Goal: Information Seeking & Learning: Learn about a topic

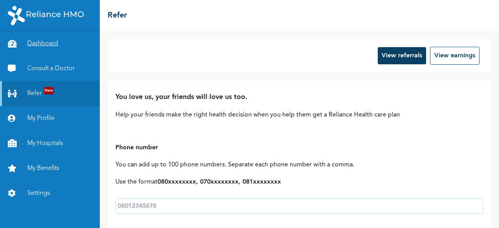
click at [52, 41] on link "Dashboard" at bounding box center [50, 43] width 100 height 25
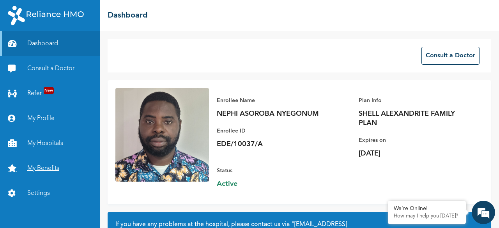
click at [50, 170] on link "My Benefits" at bounding box center [50, 168] width 100 height 25
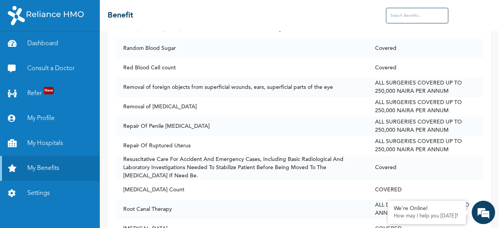
scroll to position [4508, 0]
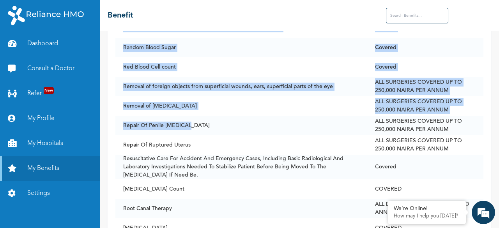
drag, startPoint x: 190, startPoint y: 111, endPoint x: 115, endPoint y: 108, distance: 75.8
click at [186, 116] on td "Repair Of Penile [MEDICAL_DATA]" at bounding box center [241, 126] width 252 height 20
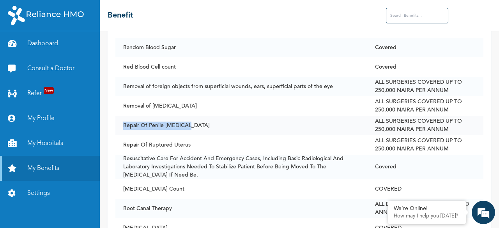
drag, startPoint x: 189, startPoint y: 112, endPoint x: 120, endPoint y: 110, distance: 68.7
click at [120, 116] on td "Repair Of Penile [MEDICAL_DATA]" at bounding box center [241, 126] width 252 height 20
copy td "Repair Of Penile [MEDICAL_DATA]"
click at [211, 116] on td "Repair Of Penile [MEDICAL_DATA]" at bounding box center [241, 126] width 252 height 20
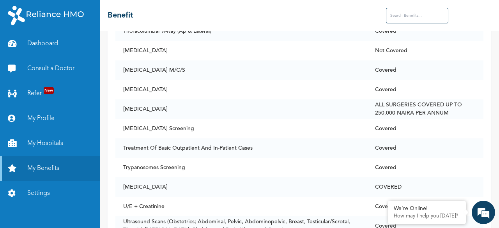
scroll to position [5658, 0]
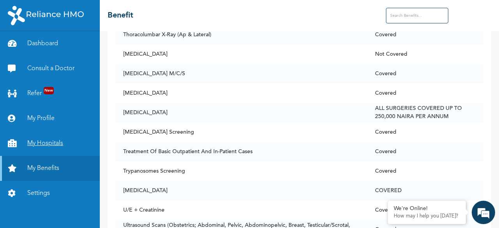
click at [54, 141] on link "My Hospitals" at bounding box center [50, 143] width 100 height 25
